Goal: Navigation & Orientation: Find specific page/section

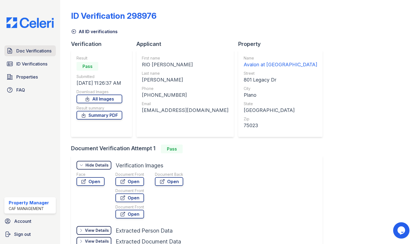
click at [35, 53] on span "Doc Verifications" at bounding box center [33, 51] width 35 height 7
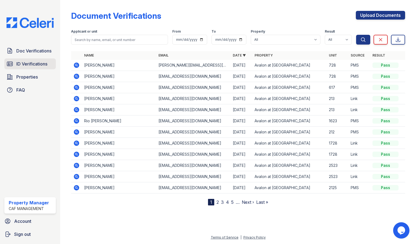
click at [39, 64] on span "ID Verifications" at bounding box center [31, 64] width 31 height 7
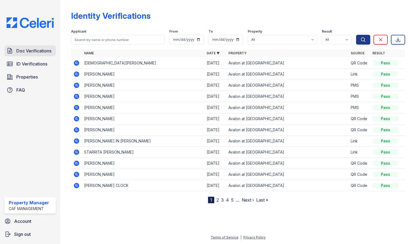
click at [39, 52] on span "Doc Verifications" at bounding box center [33, 51] width 35 height 7
